Goal: Find specific page/section: Find specific page/section

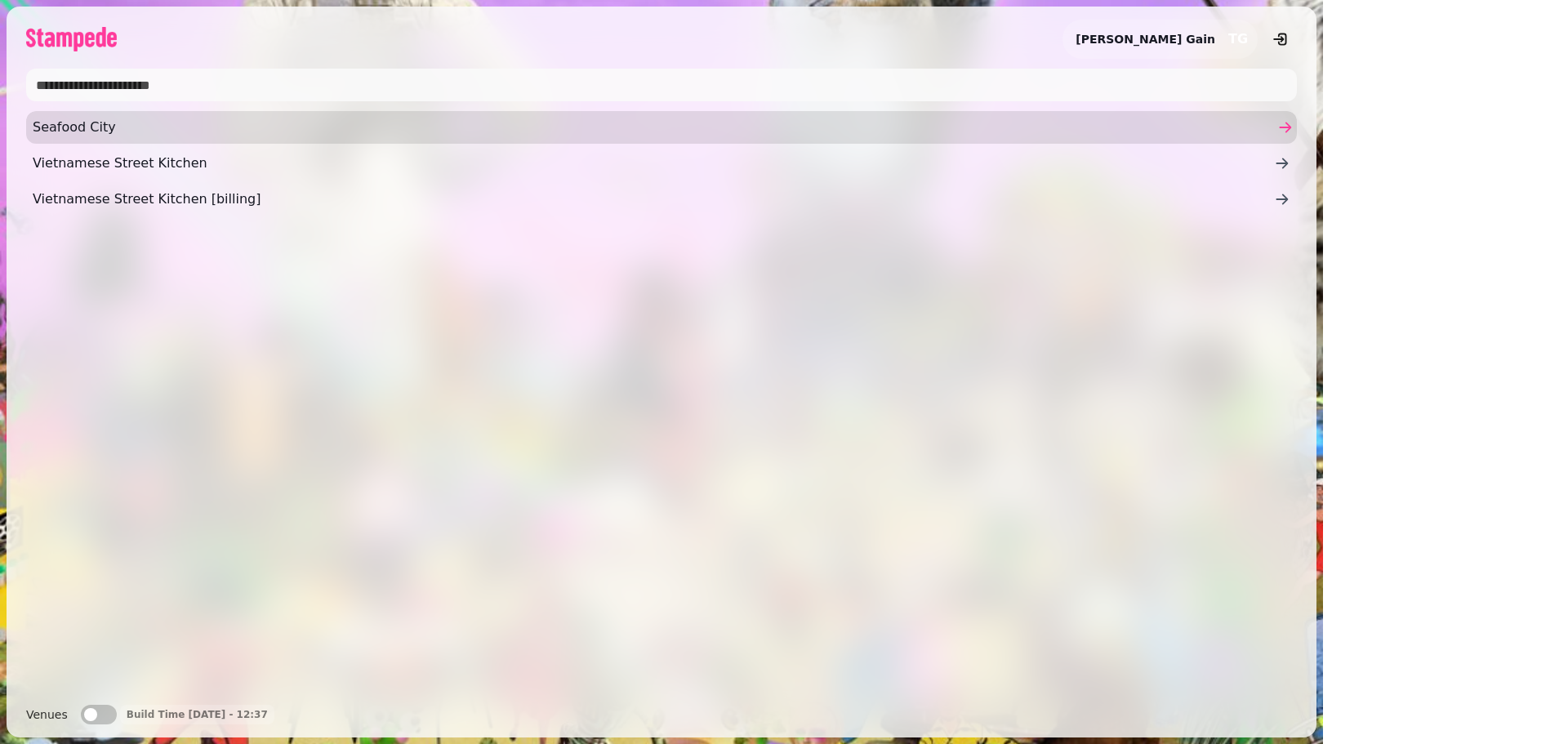
click at [82, 131] on span "Seafood City" at bounding box center [653, 127] width 1242 height 20
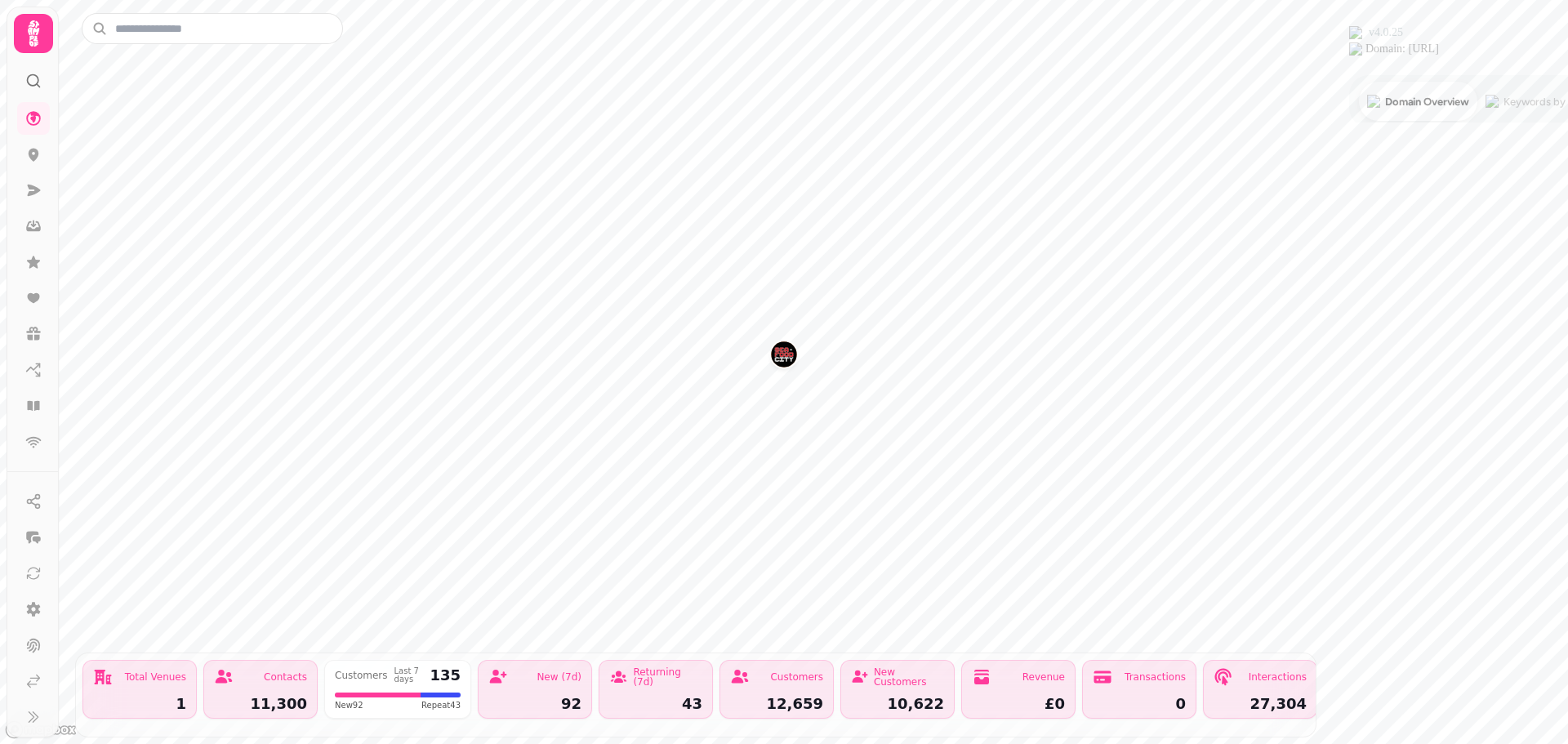
click at [38, 49] on icon at bounding box center [33, 33] width 33 height 33
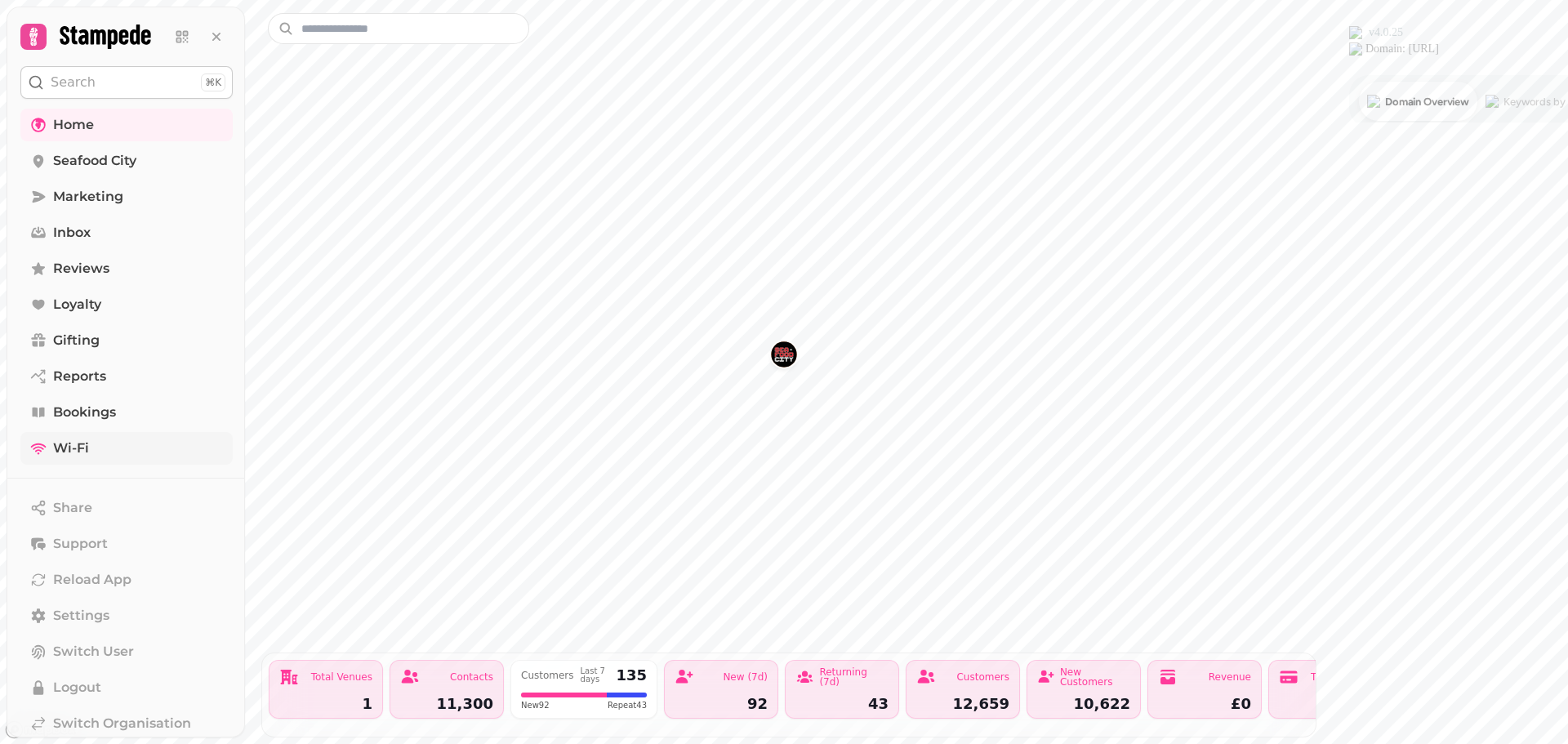
click at [75, 443] on span "Wi-Fi" at bounding box center [71, 448] width 36 height 20
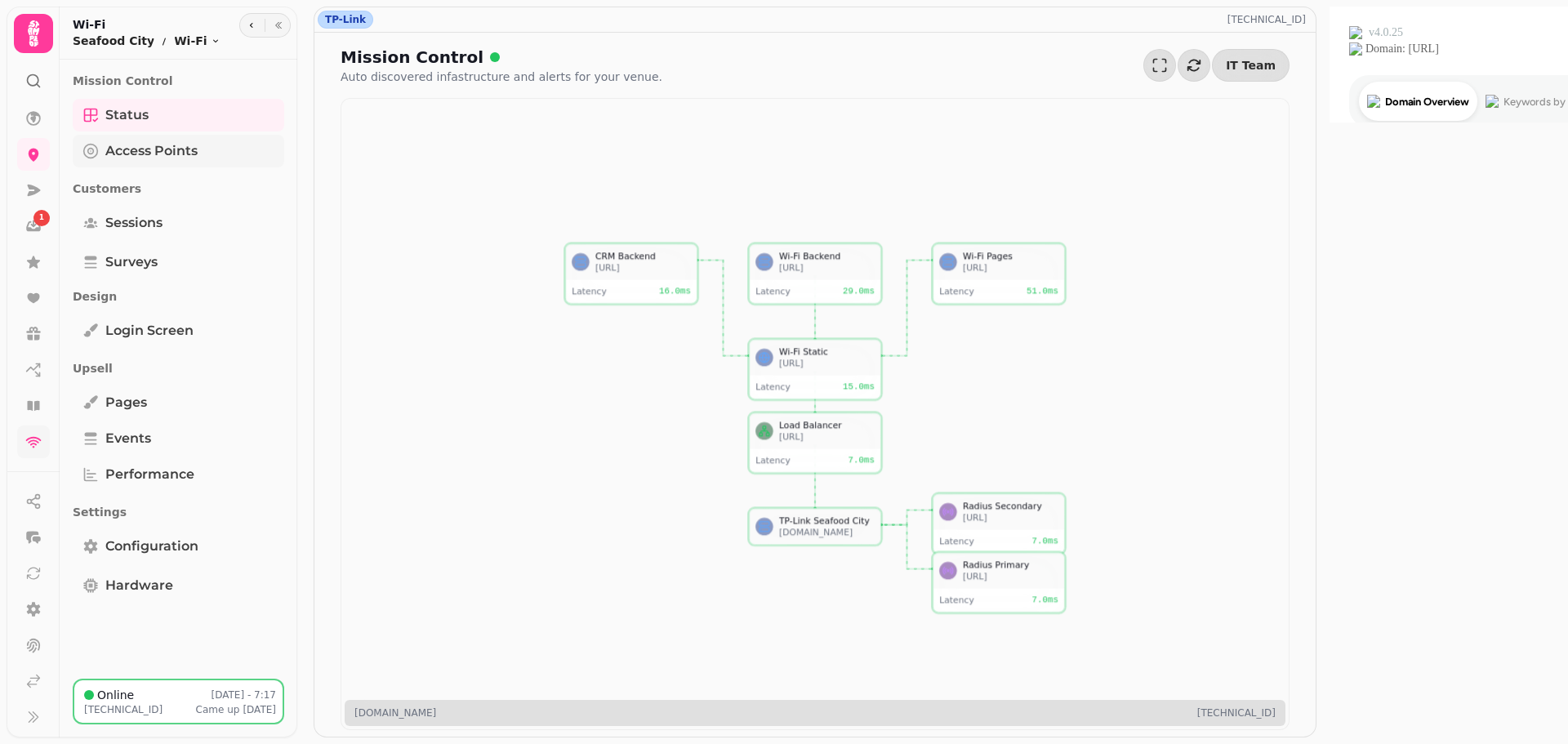
click at [114, 142] on span "Access Points" at bounding box center [152, 151] width 92 height 20
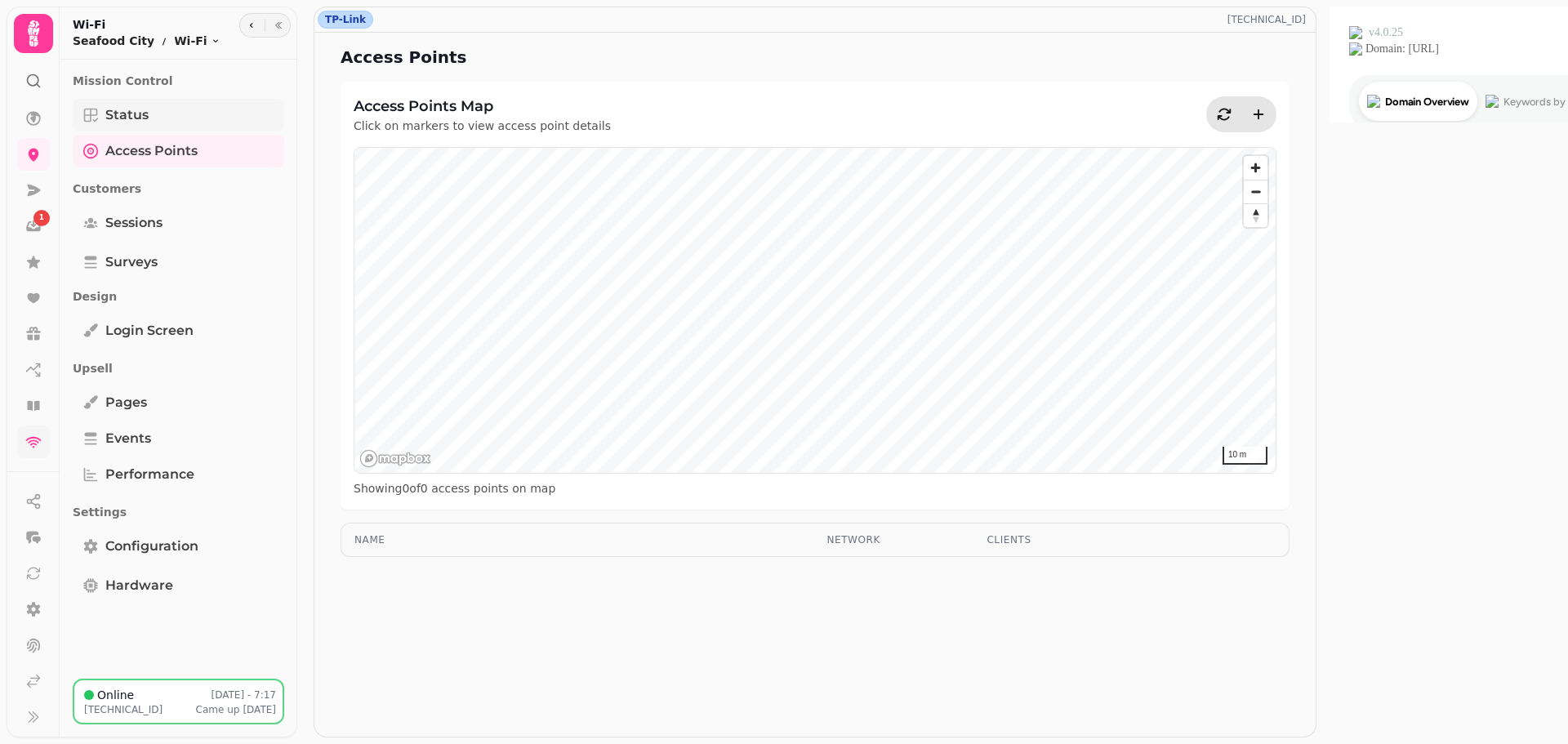
click at [97, 116] on icon "Tabs" at bounding box center [90, 115] width 16 height 16
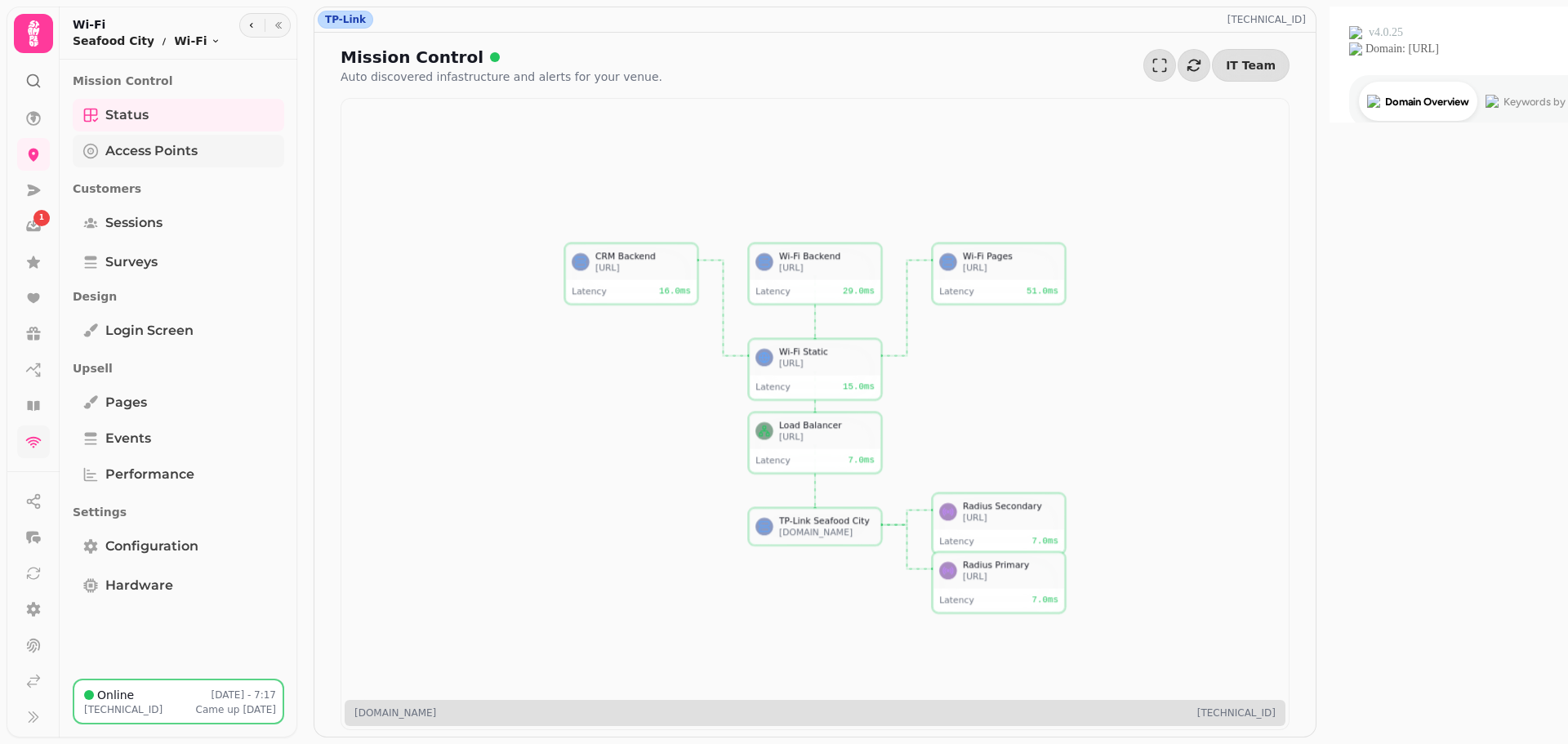
click at [113, 157] on span "Access Points" at bounding box center [152, 151] width 92 height 20
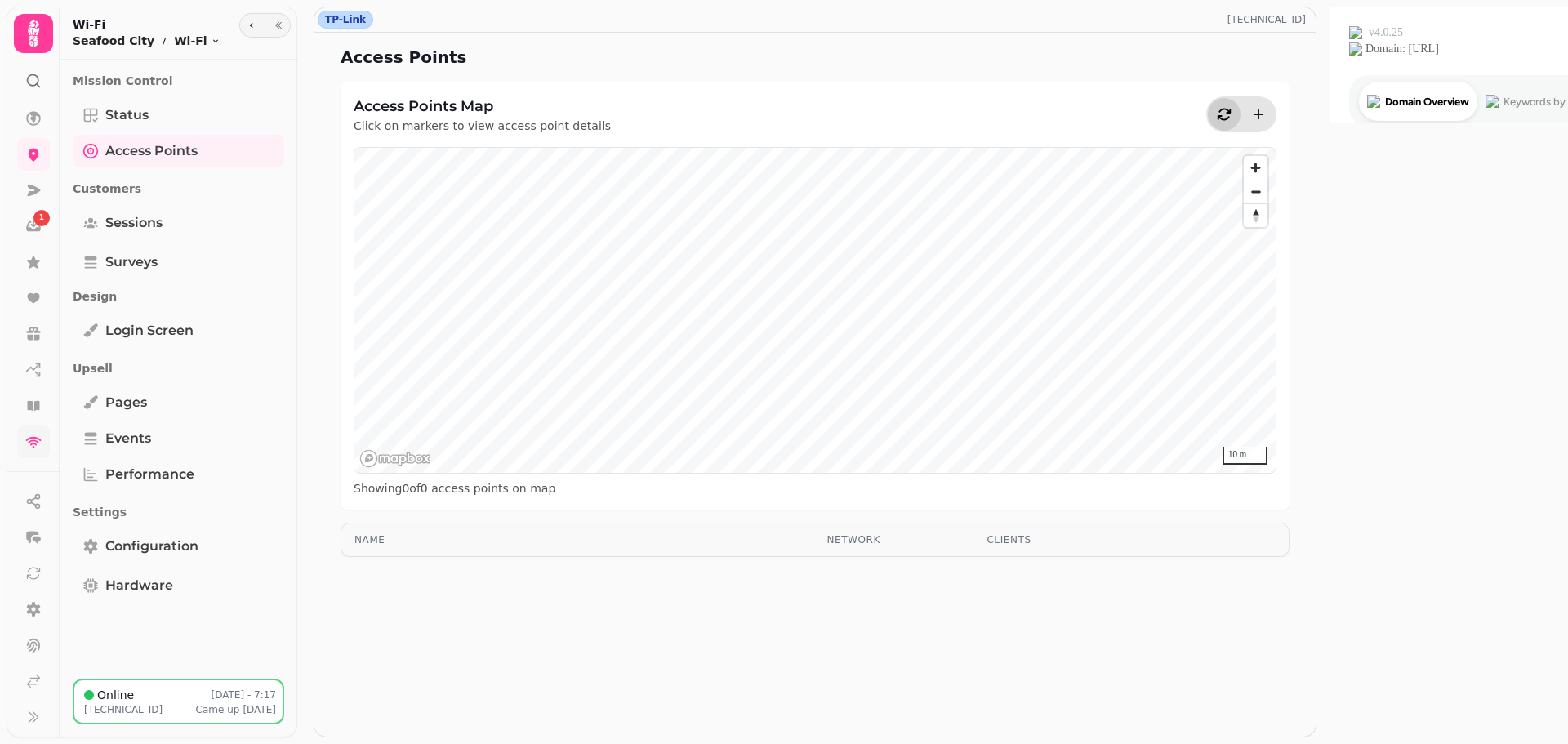
click at [1232, 108] on icon "button" at bounding box center [1224, 114] width 16 height 16
click at [114, 225] on span "Sessions" at bounding box center [134, 223] width 57 height 20
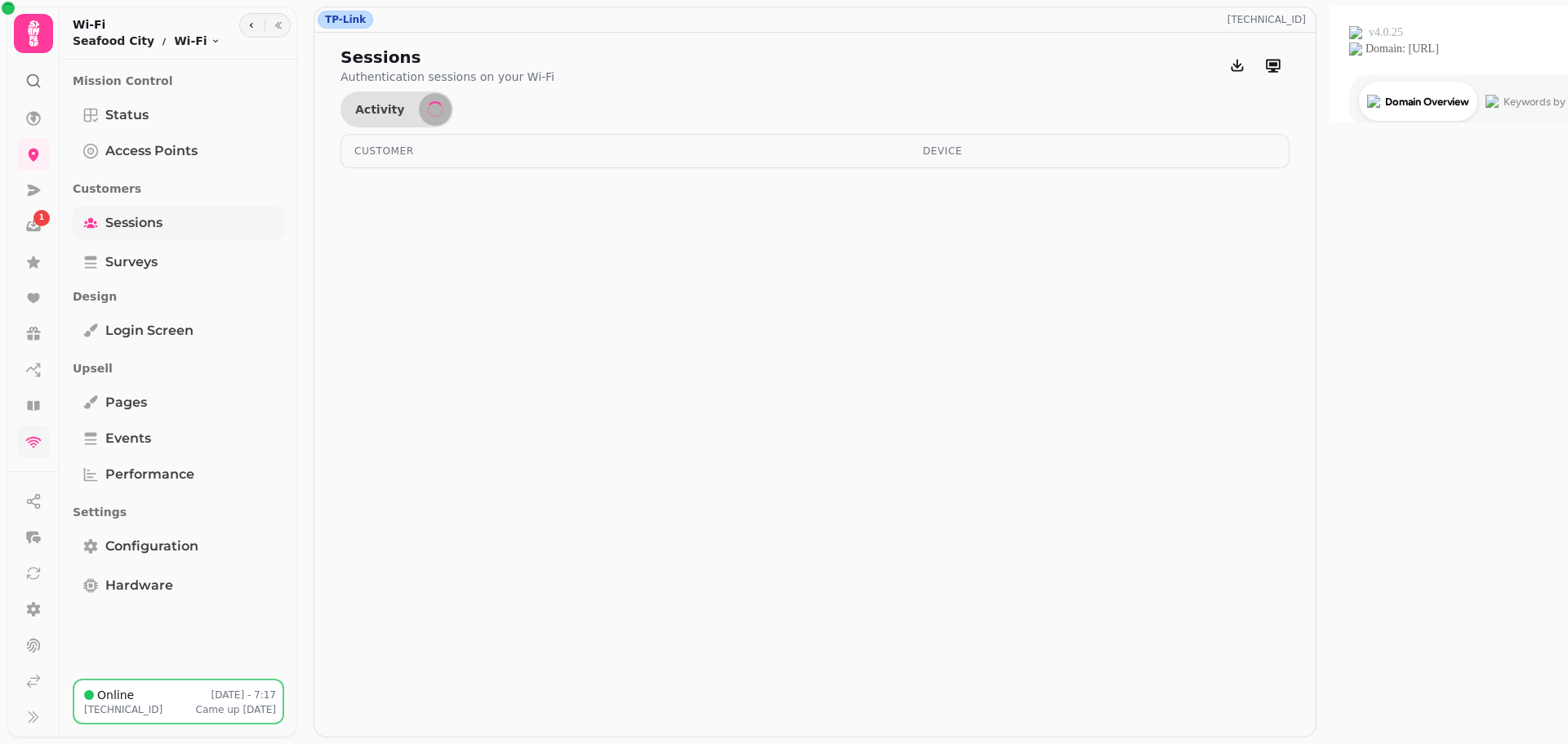
select select "**"
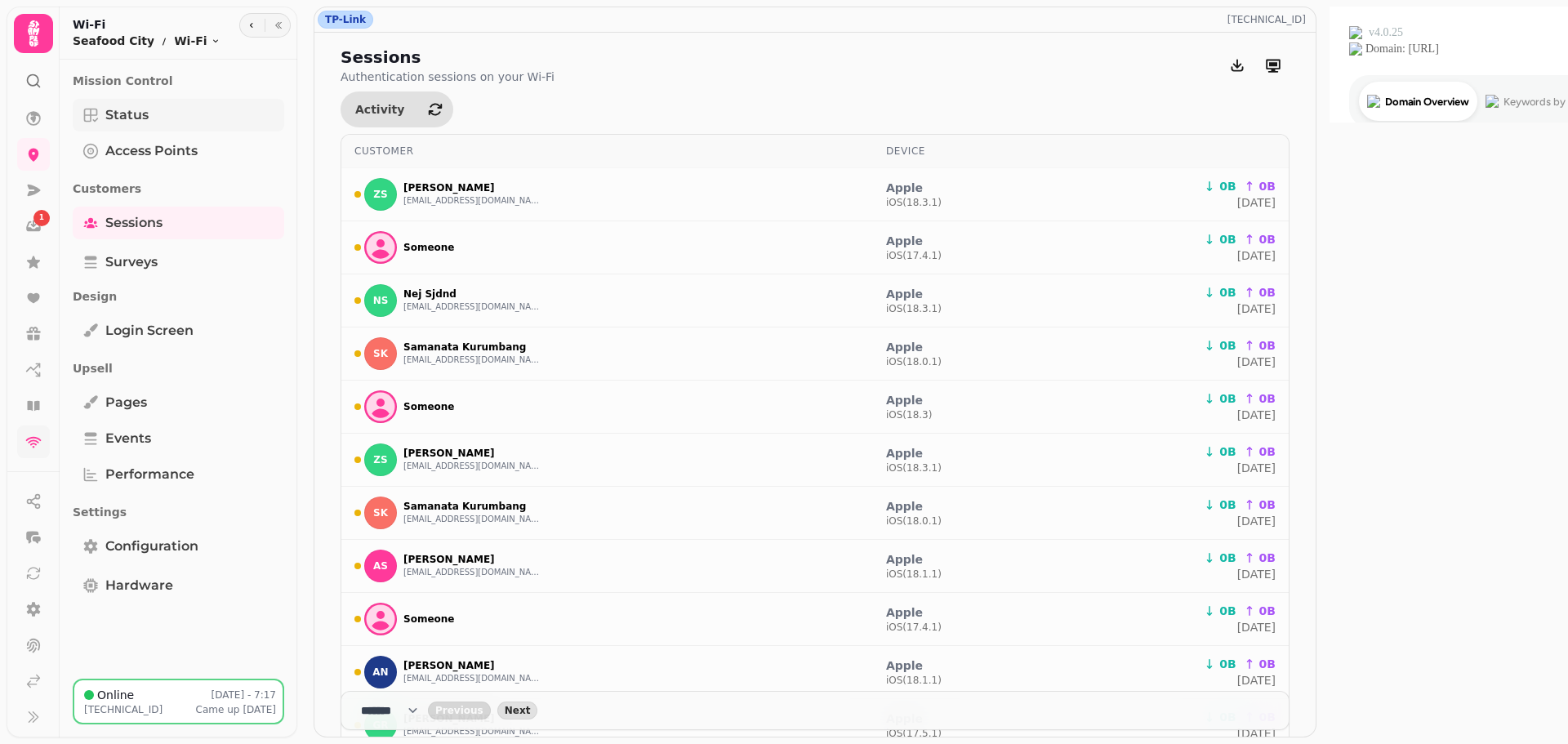
click at [99, 113] on link "Status" at bounding box center [178, 115] width 212 height 33
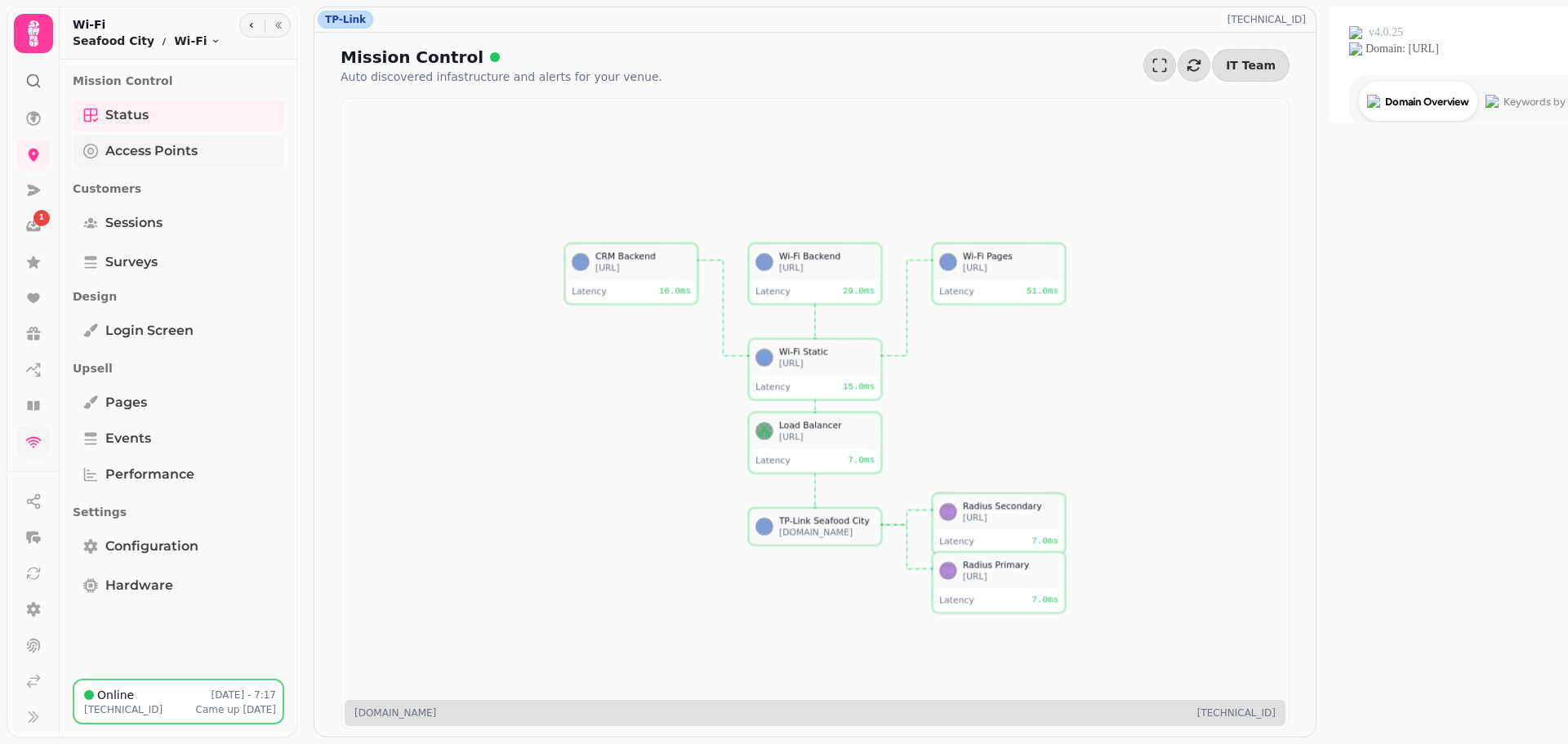
click at [122, 151] on span "Access Points" at bounding box center [152, 151] width 92 height 20
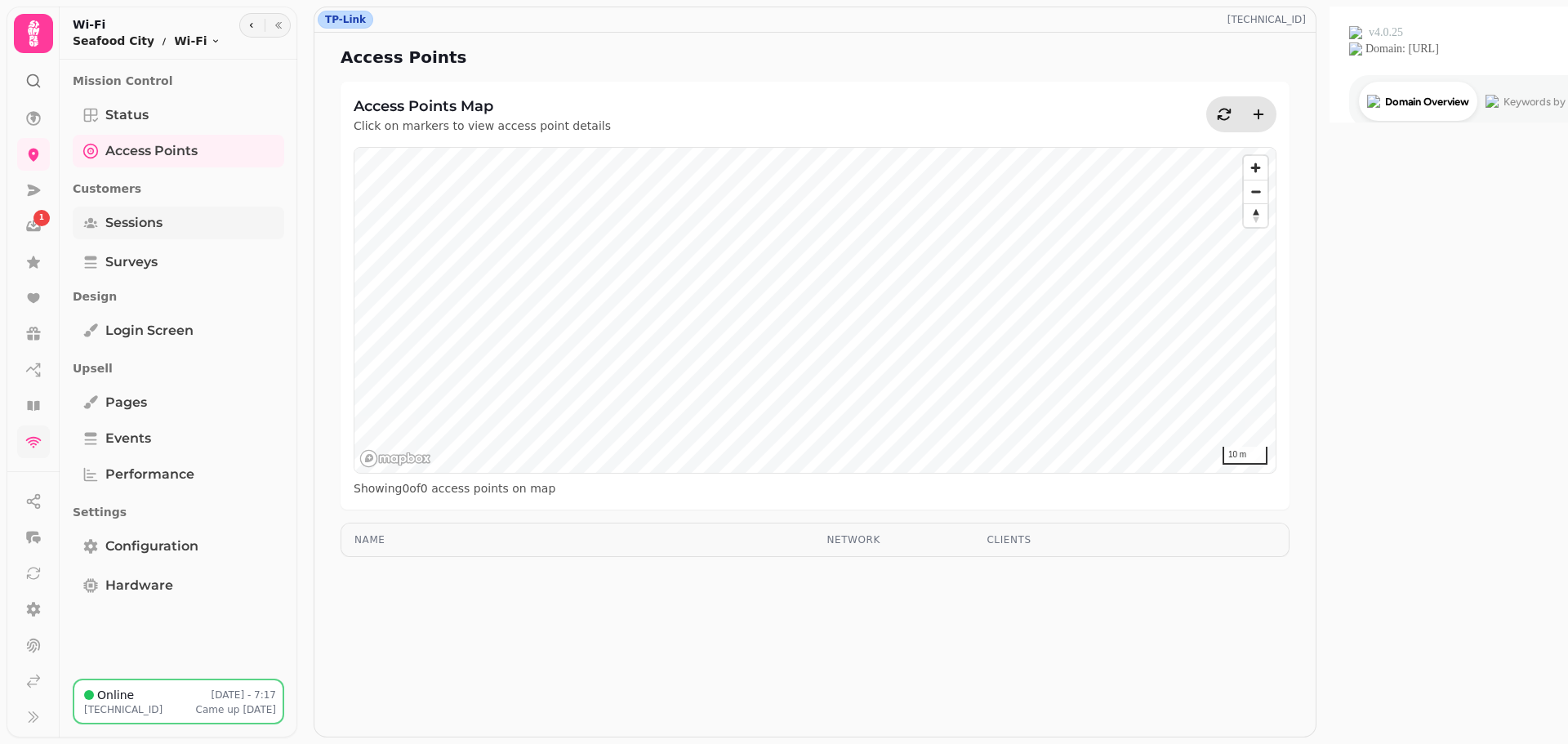
click at [134, 222] on span "Sessions" at bounding box center [134, 223] width 57 height 20
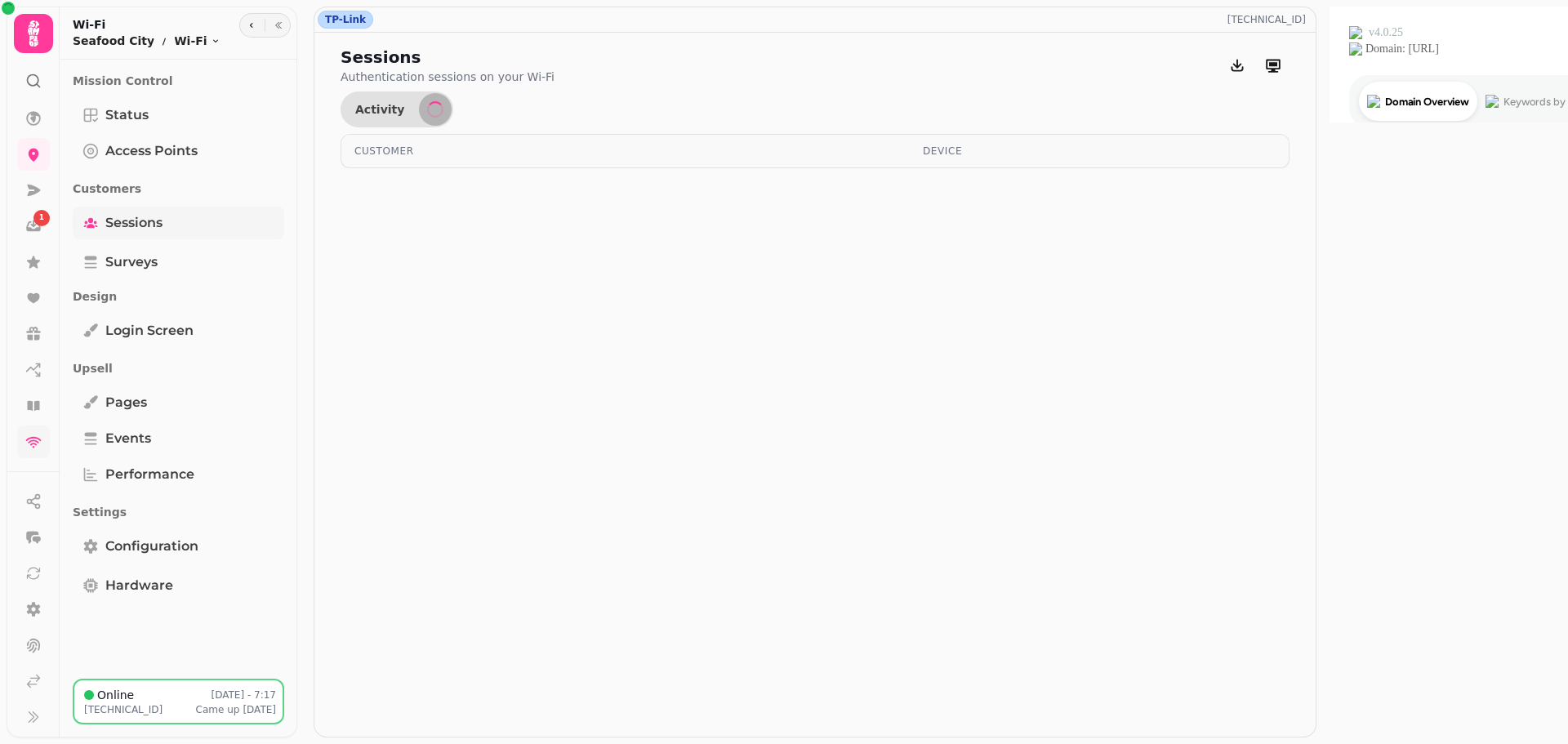
select select "**"
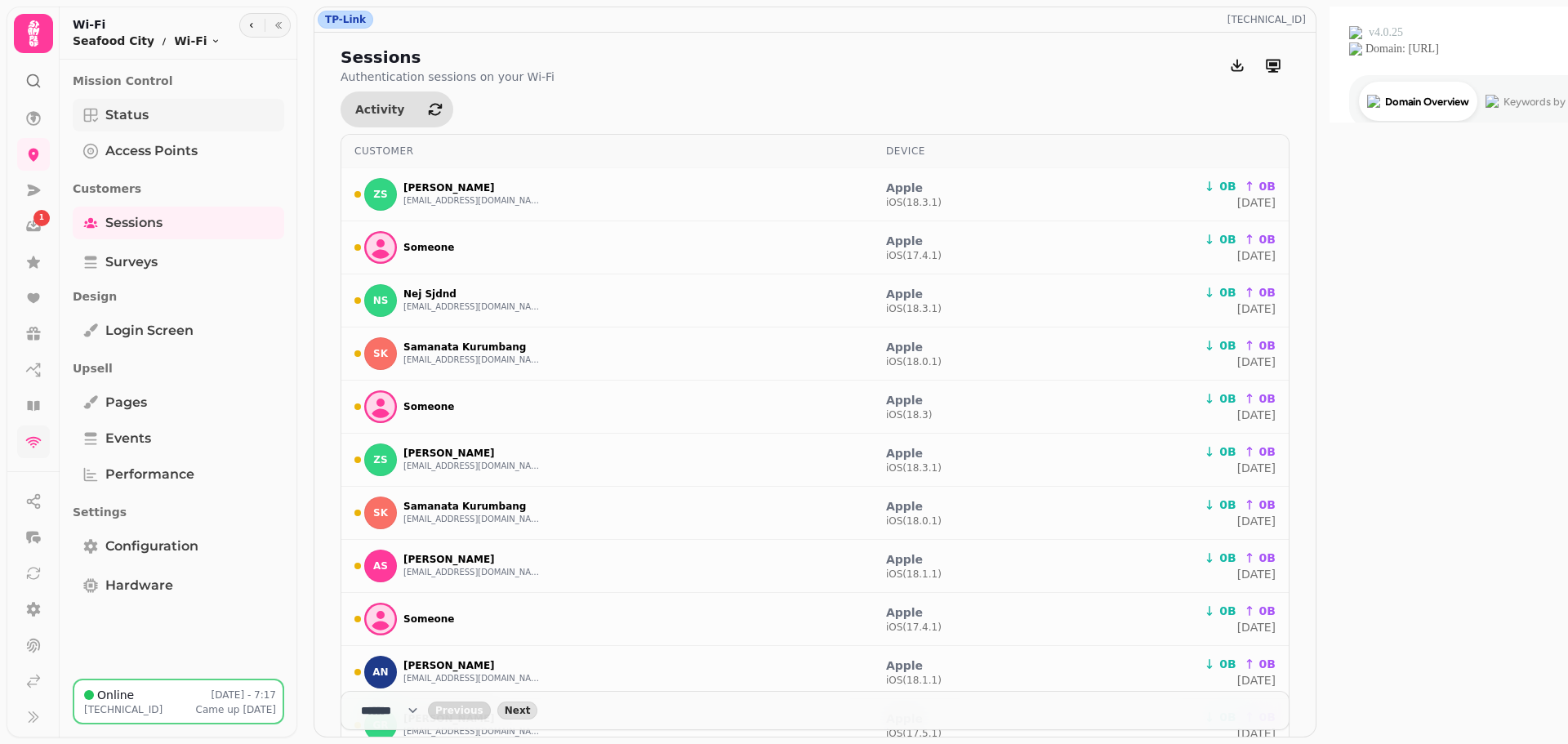
click at [120, 121] on span "Status" at bounding box center [127, 115] width 44 height 20
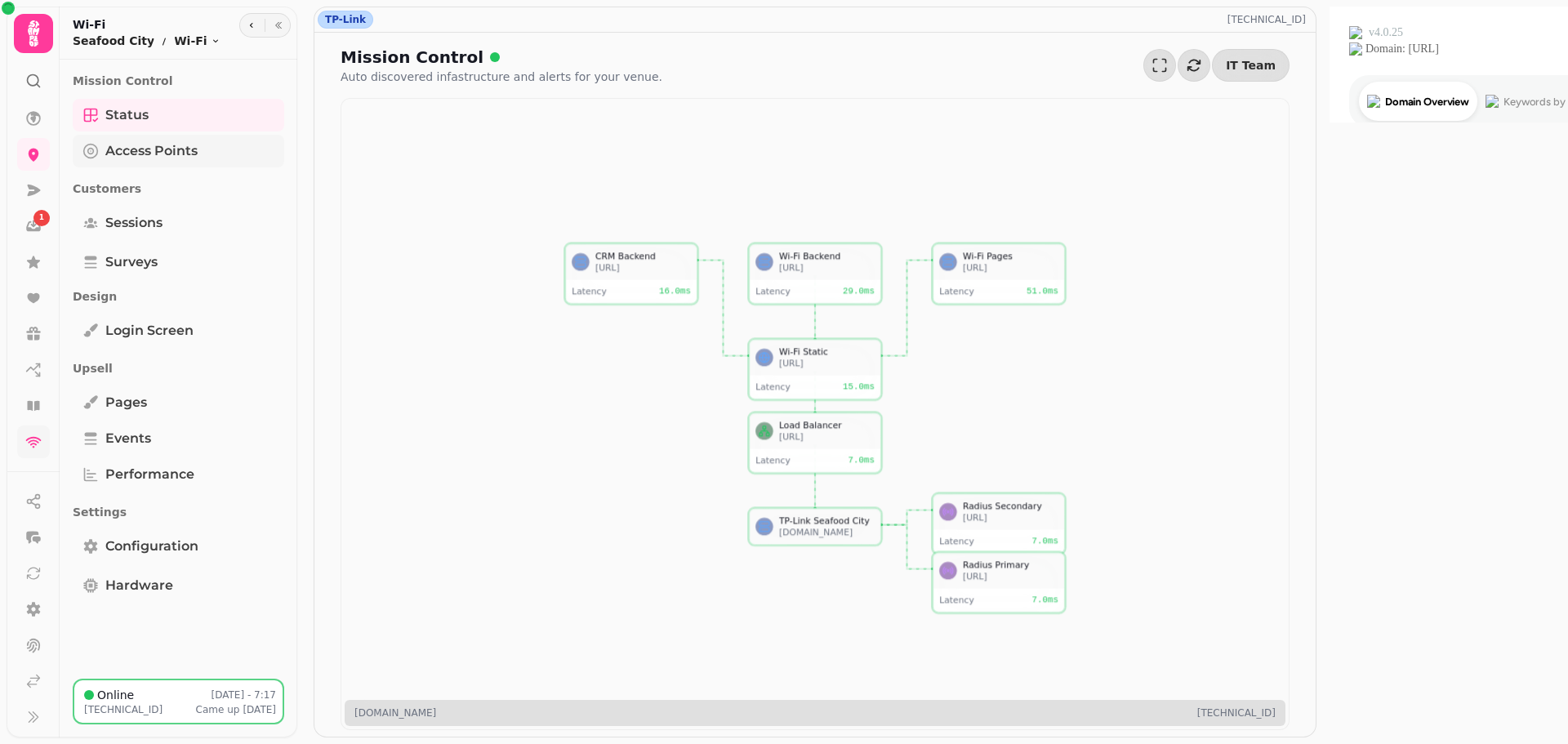
click at [128, 158] on span "Access Points" at bounding box center [152, 151] width 92 height 20
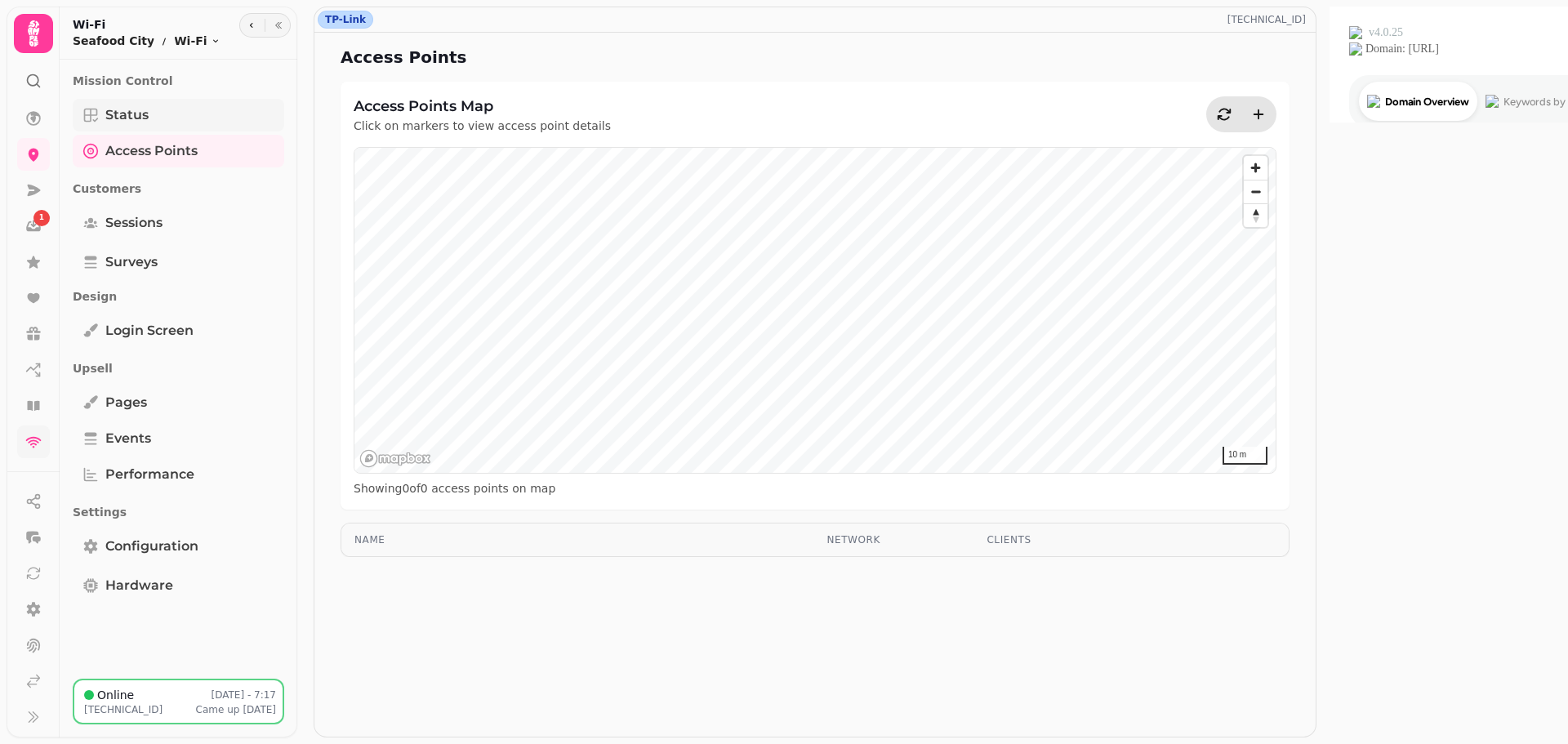
click at [133, 114] on span "Status" at bounding box center [127, 115] width 44 height 20
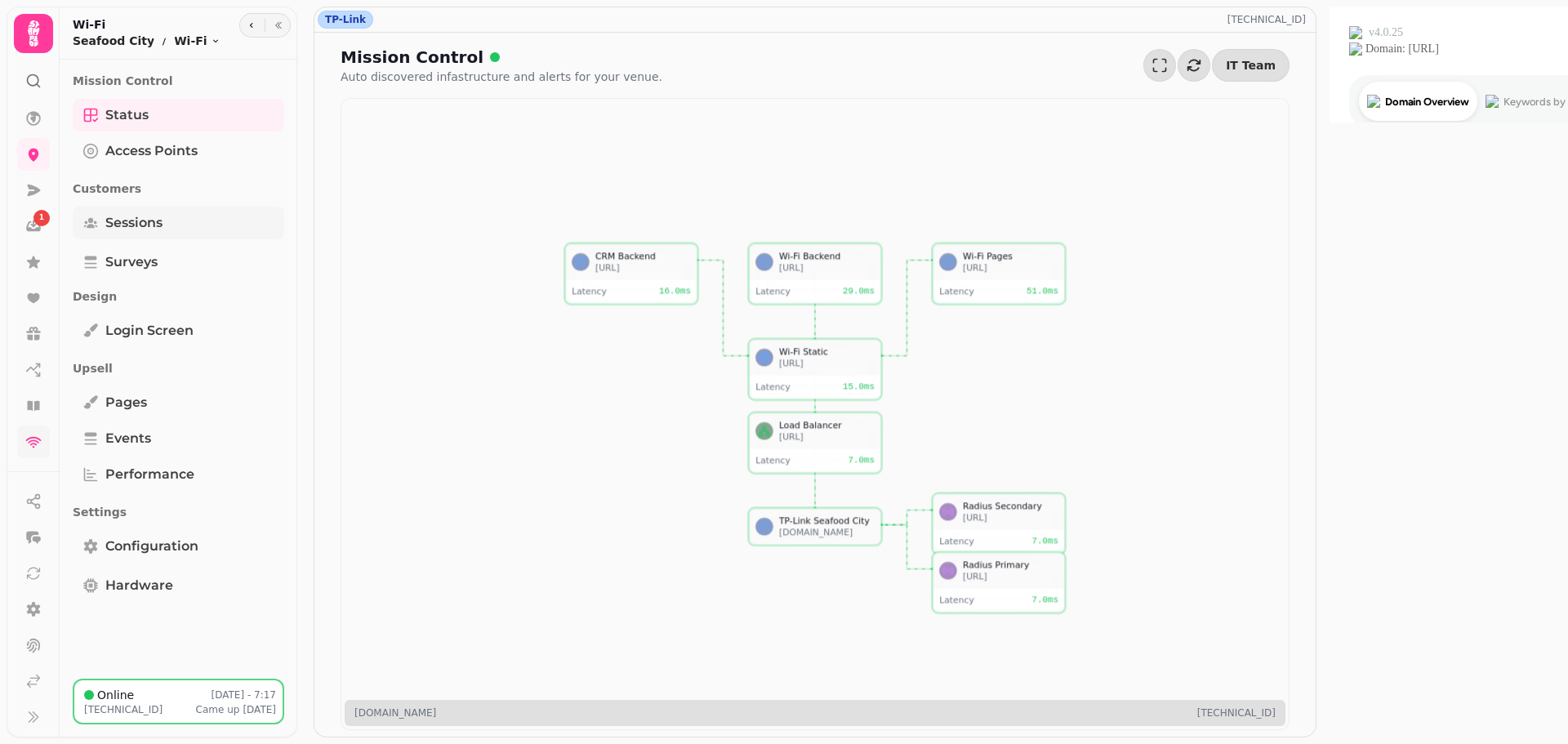
click at [98, 222] on icon "Tabs" at bounding box center [90, 223] width 16 height 16
select select "**"
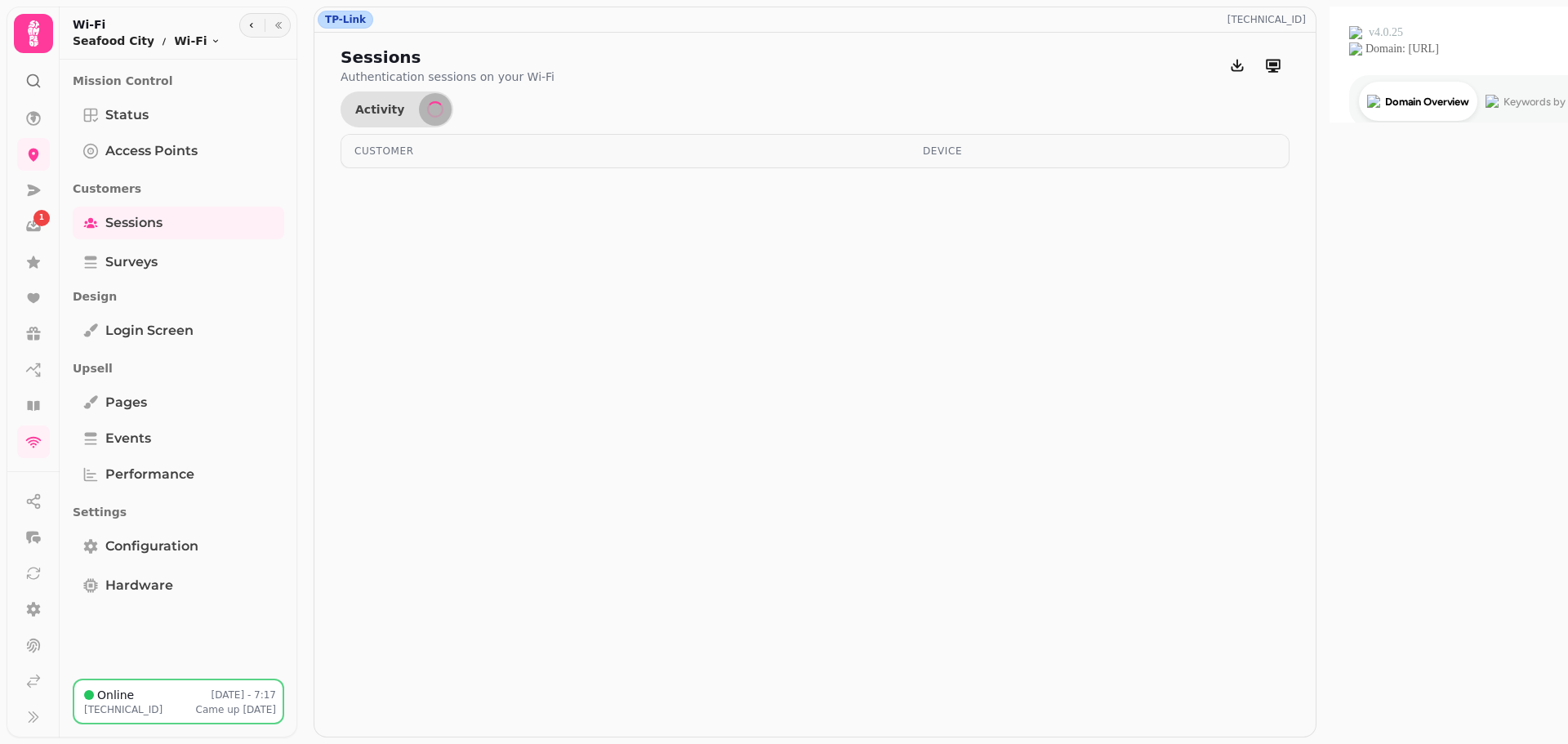
select select "**"
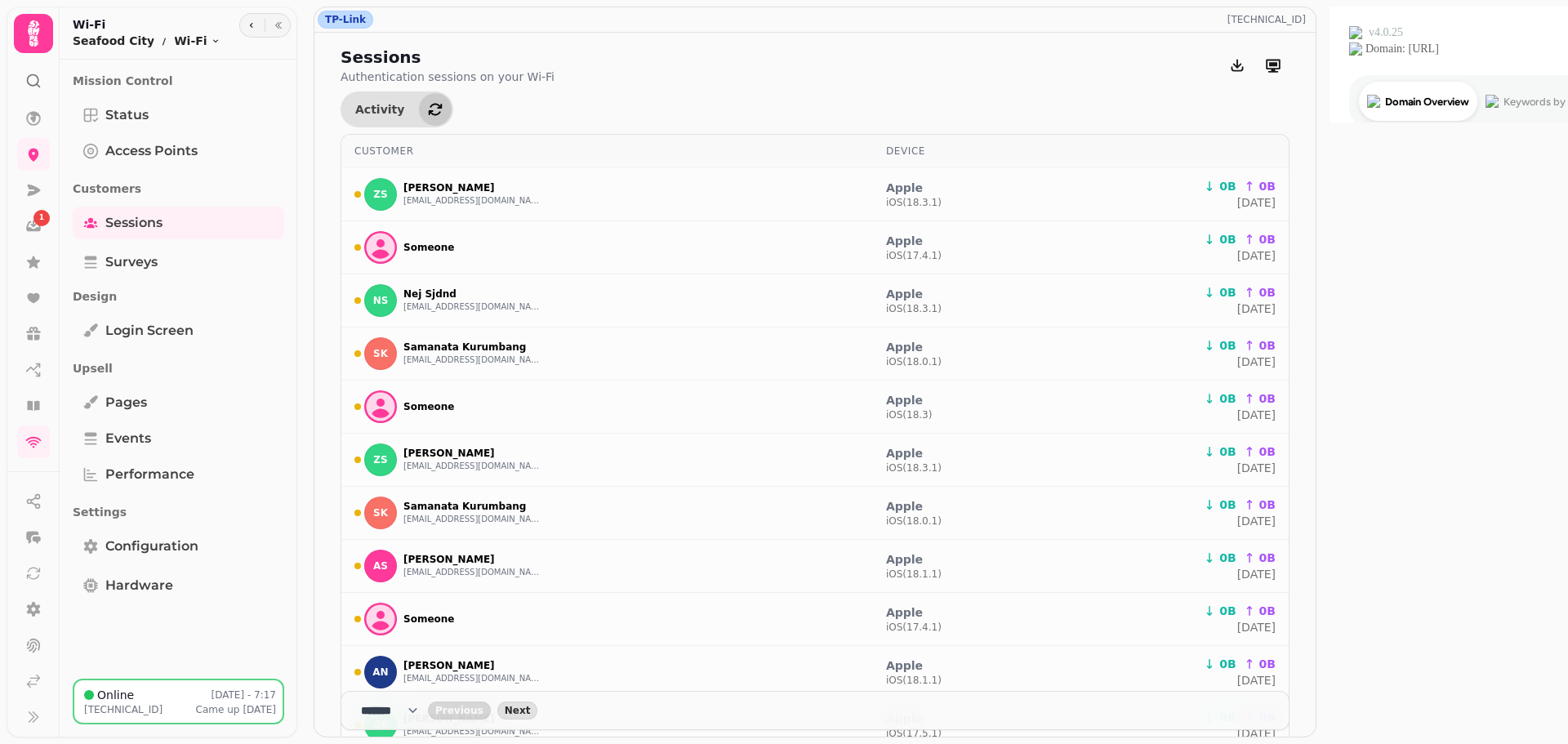
click at [428, 112] on icon "button" at bounding box center [435, 109] width 16 height 16
click at [427, 102] on icon "button" at bounding box center [435, 109] width 16 height 16
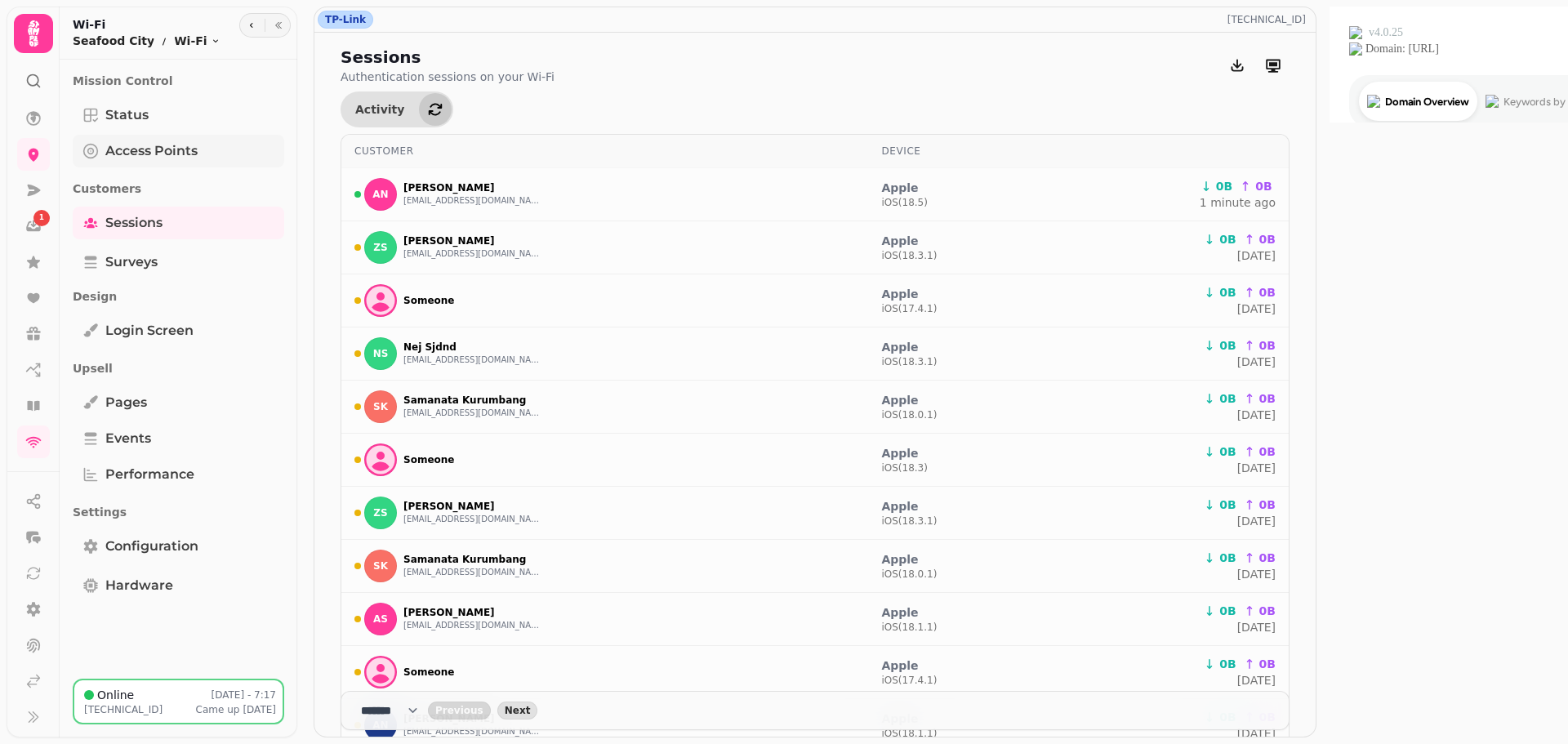
click at [107, 146] on span "Access Points" at bounding box center [152, 151] width 92 height 20
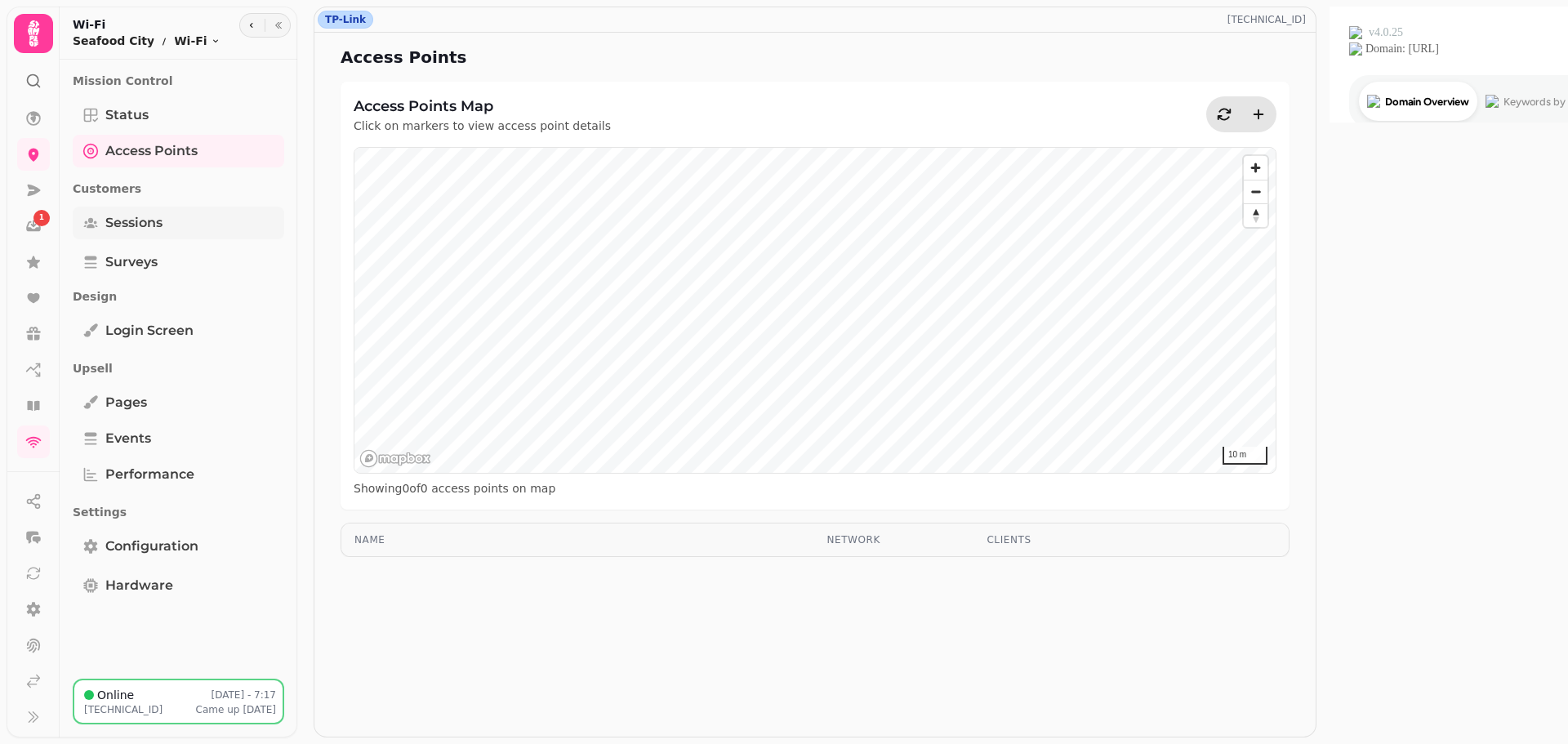
click at [125, 232] on span "Sessions" at bounding box center [134, 223] width 57 height 20
select select "**"
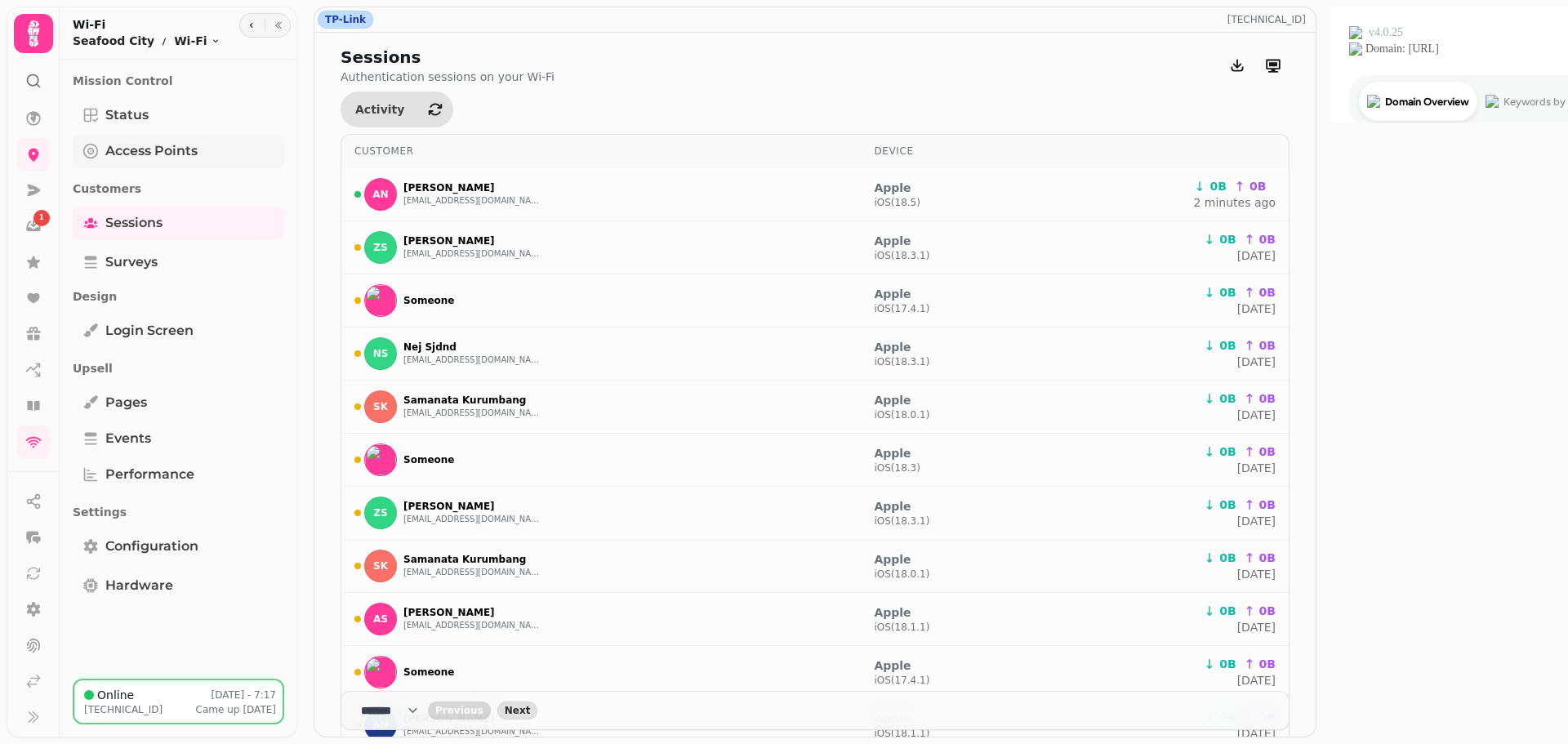
click at [126, 144] on span "Access Points" at bounding box center [152, 151] width 92 height 20
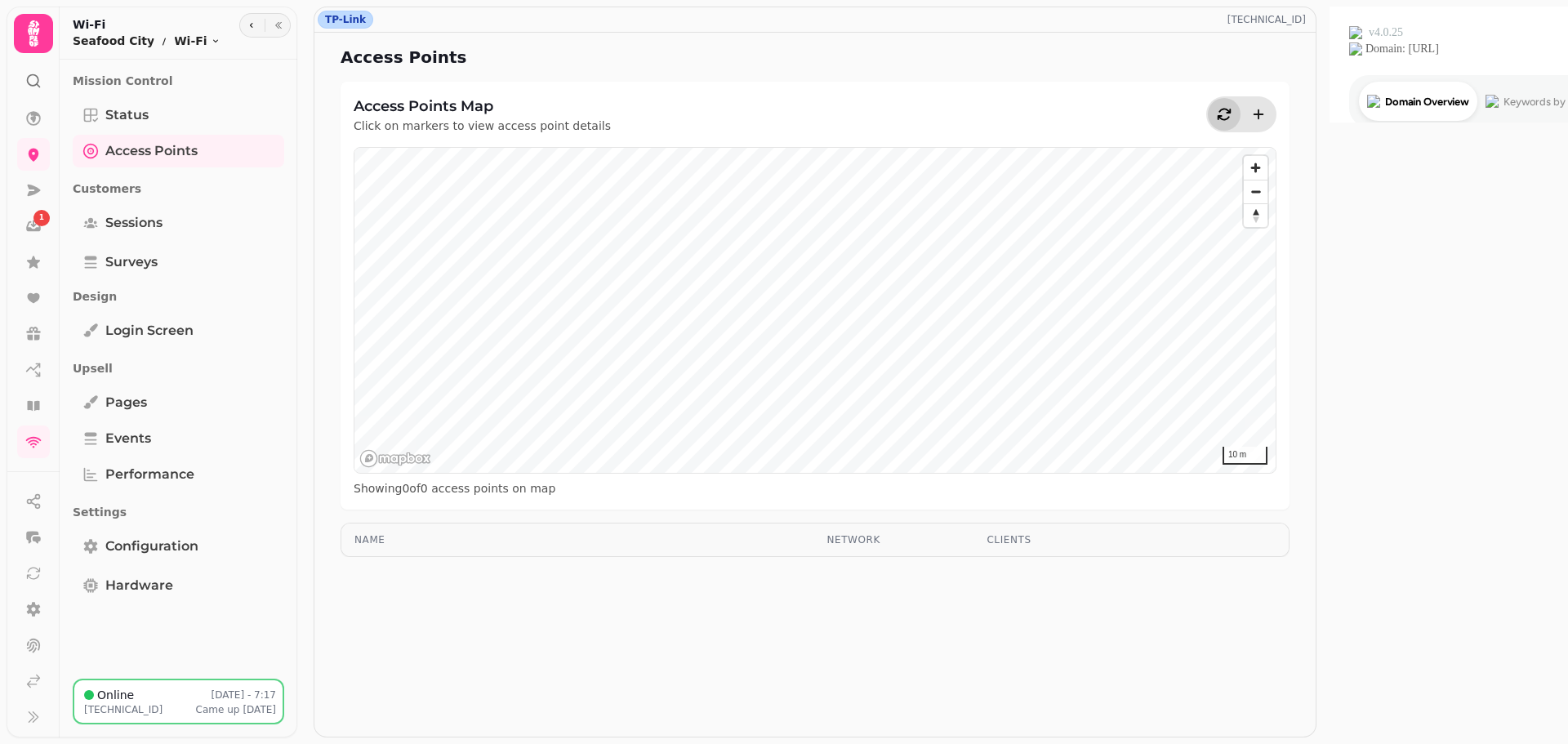
click at [1232, 114] on icon "button" at bounding box center [1224, 114] width 16 height 16
